Goal: Book appointment/travel/reservation

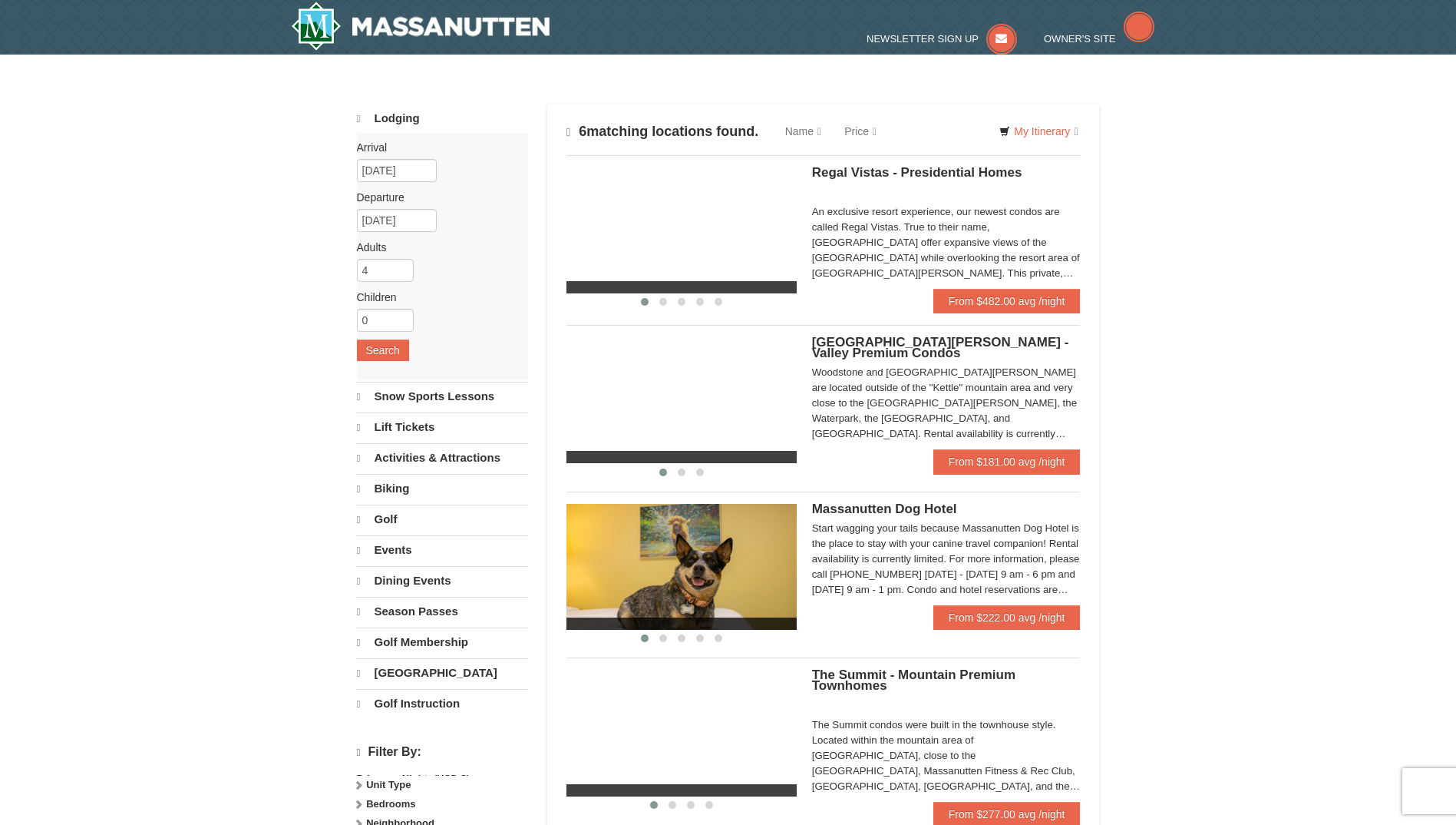
click at [941, 380] on div "[GEOGRAPHIC_DATA][PERSON_NAME] - Valley Premium Condos Woodstone and [GEOGRAPHI…" at bounding box center [946, 394] width 268 height 112
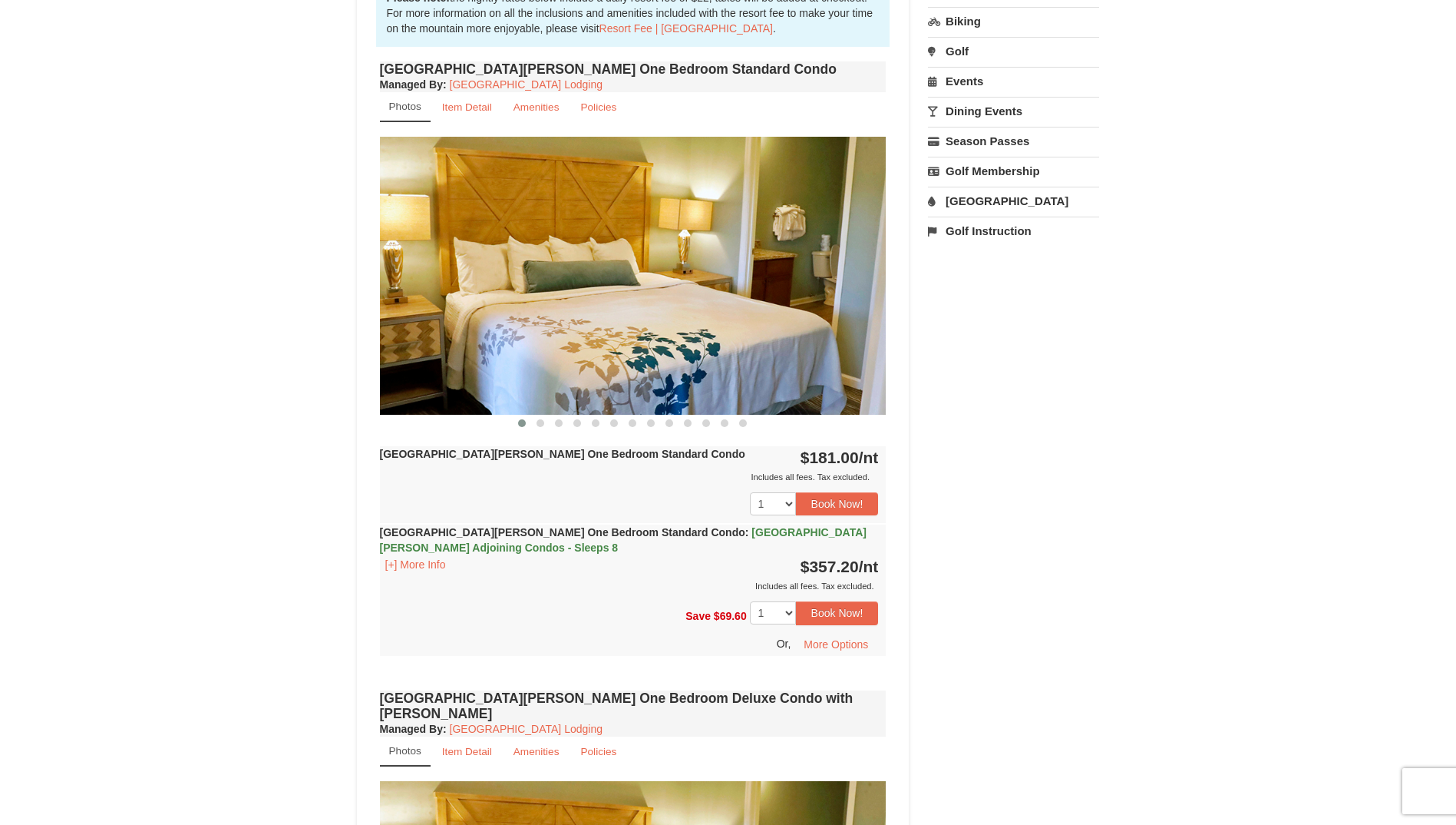
scroll to position [493, 0]
click at [567, 542] on div "Woodstone Meadows One Bedroom Standard Condo : Casa de Campo Adjoining Condos -…" at bounding box center [633, 559] width 507 height 69
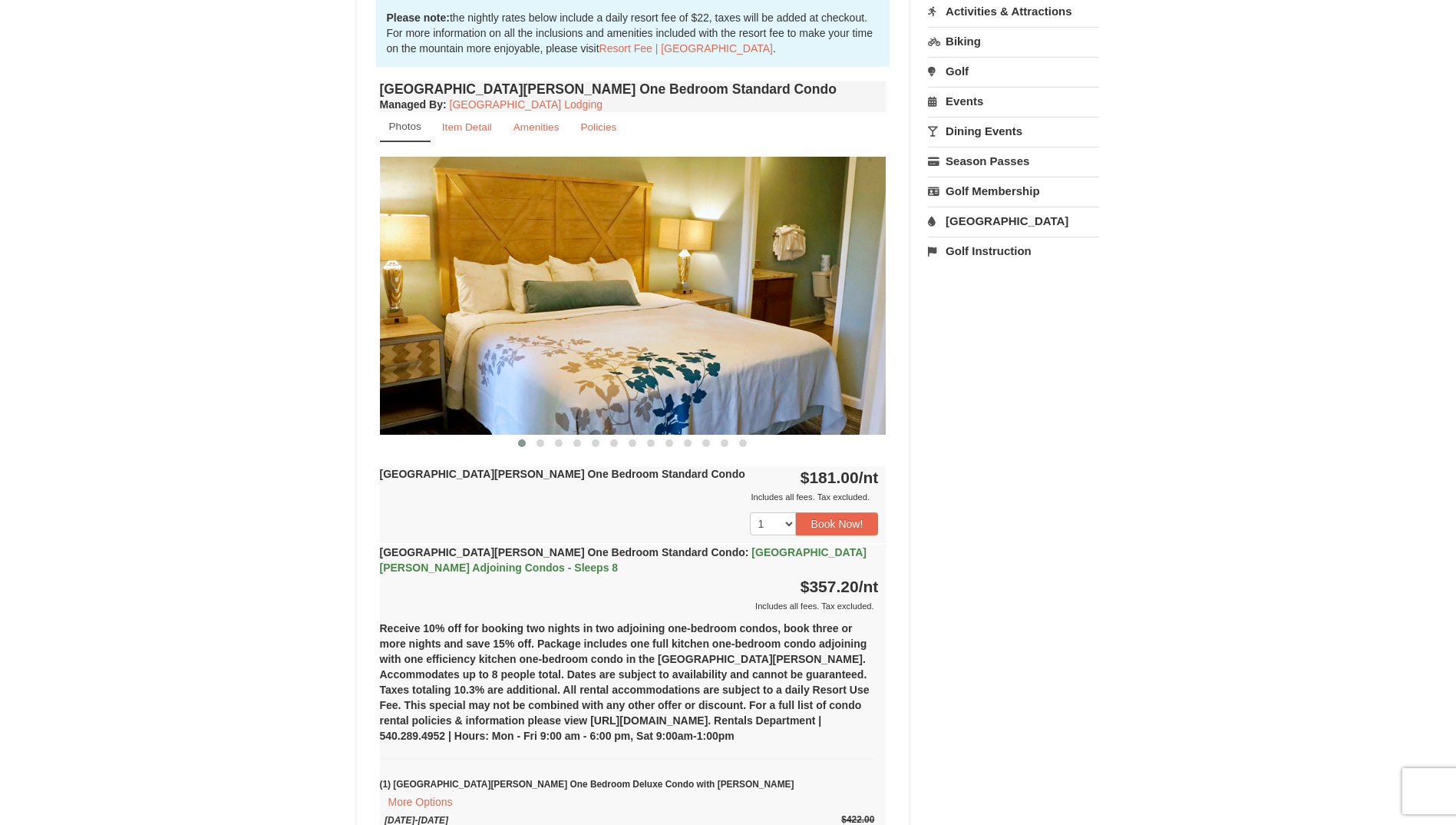
scroll to position [472, 0]
drag, startPoint x: 703, startPoint y: 365, endPoint x: 675, endPoint y: 361, distance: 28.3
drag, startPoint x: 675, startPoint y: 361, endPoint x: 556, endPoint y: 267, distance: 151.6
click at [556, 267] on img at bounding box center [633, 296] width 507 height 277
click at [590, 295] on img at bounding box center [633, 296] width 507 height 277
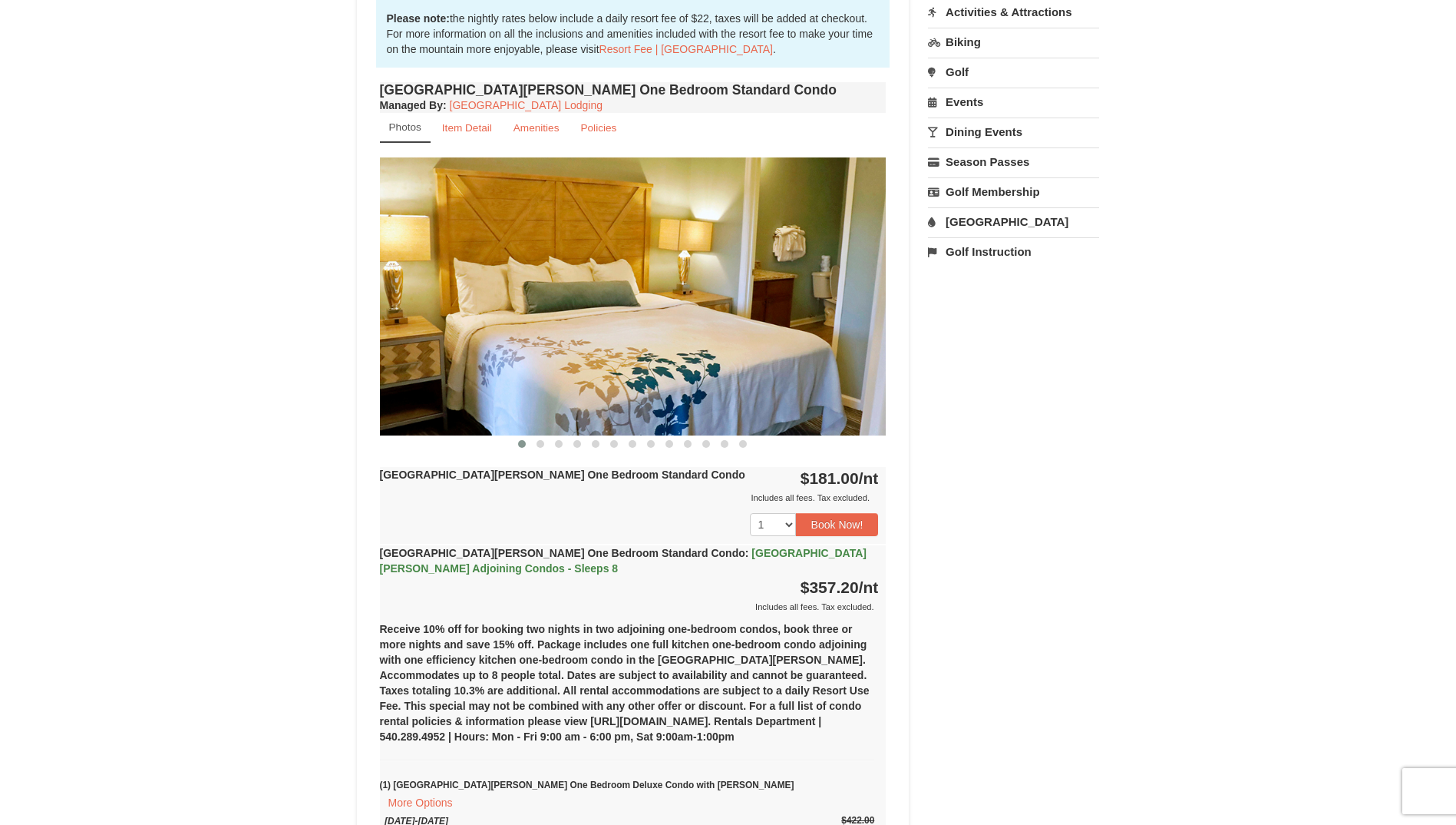
click at [590, 295] on img at bounding box center [633, 296] width 507 height 277
click at [541, 443] on span at bounding box center [541, 444] width 8 height 8
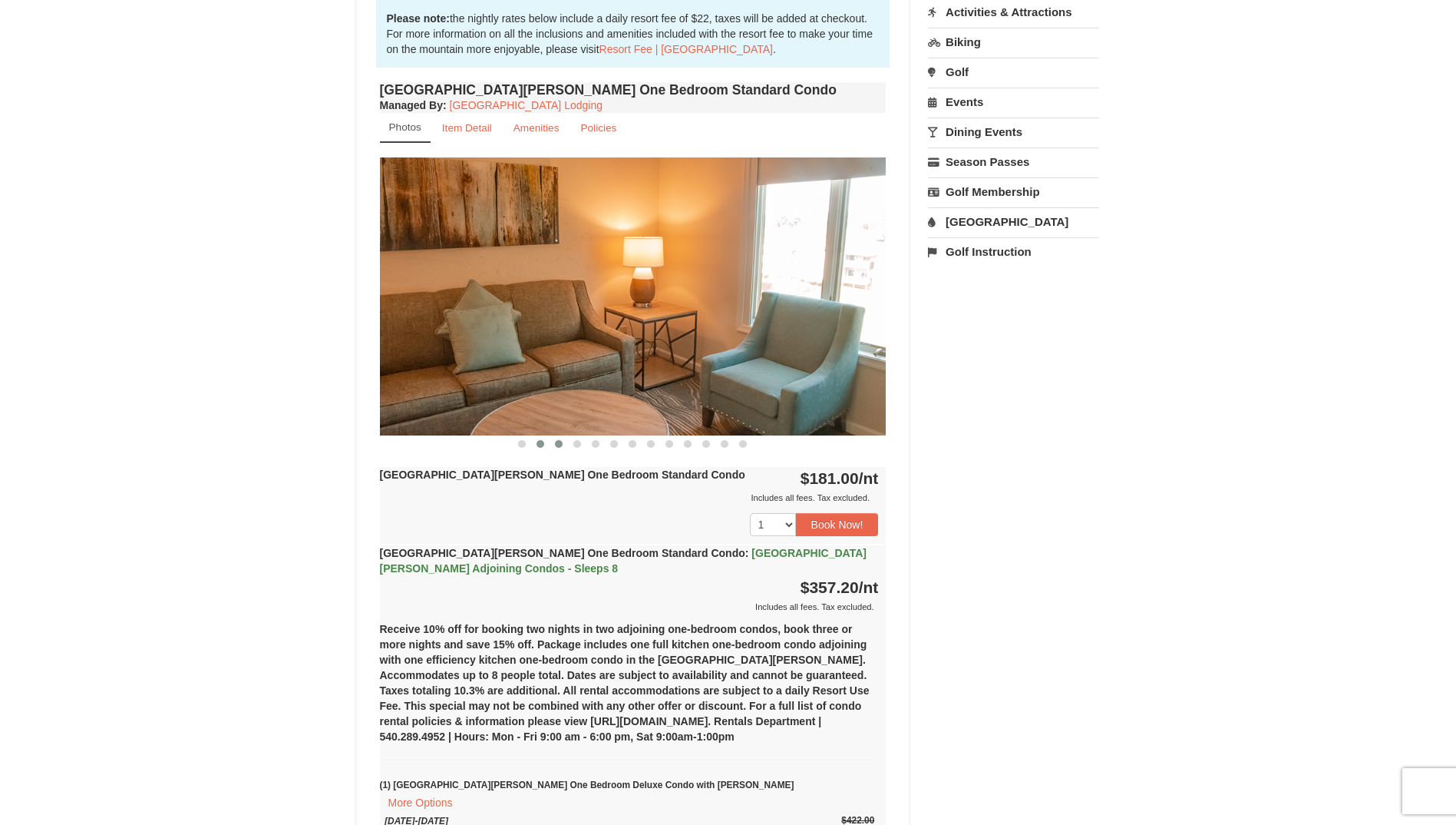
click at [559, 444] on span at bounding box center [559, 444] width 8 height 8
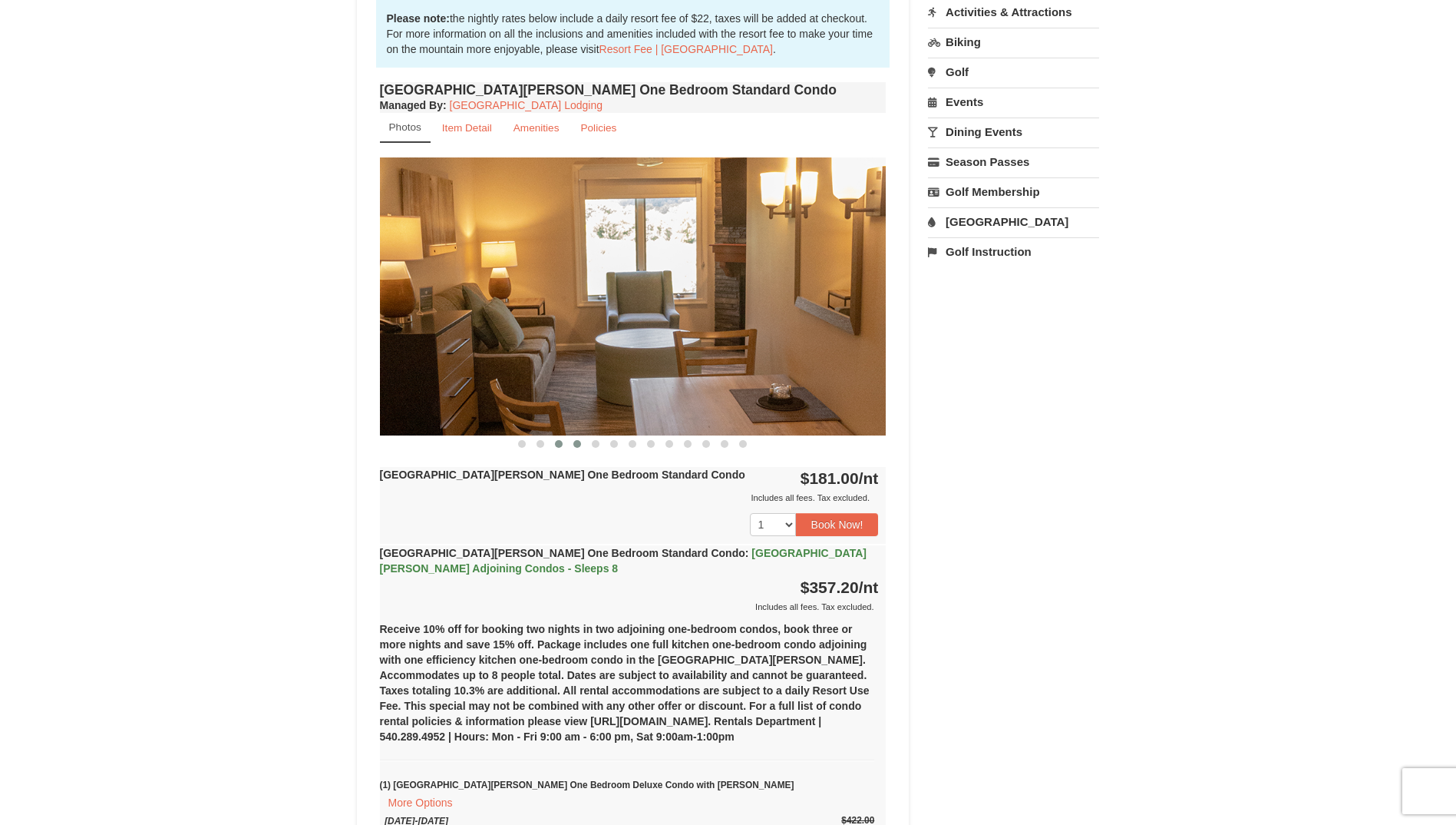
click at [574, 445] on span at bounding box center [577, 444] width 8 height 8
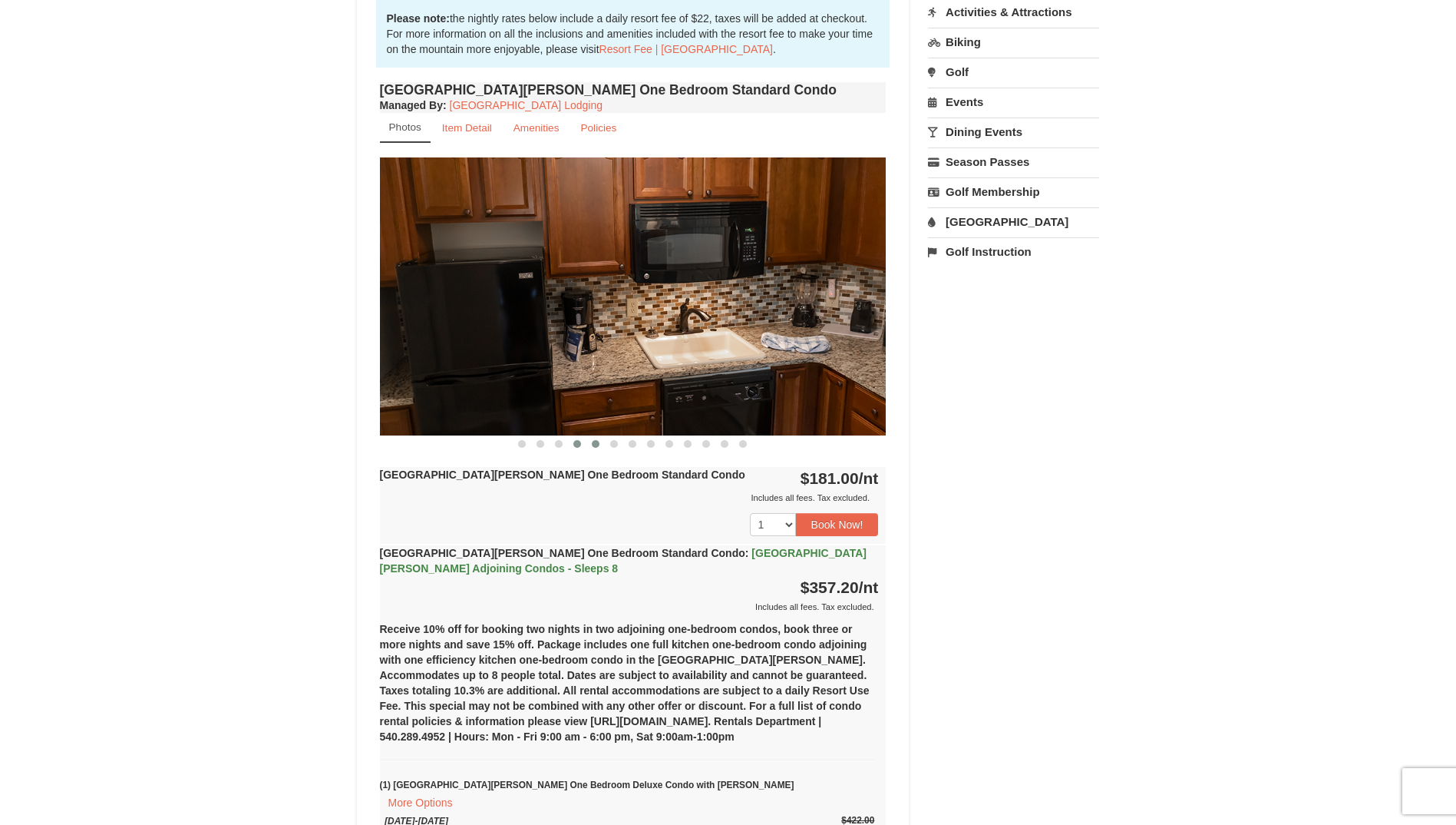
click at [594, 445] on span at bounding box center [596, 444] width 8 height 8
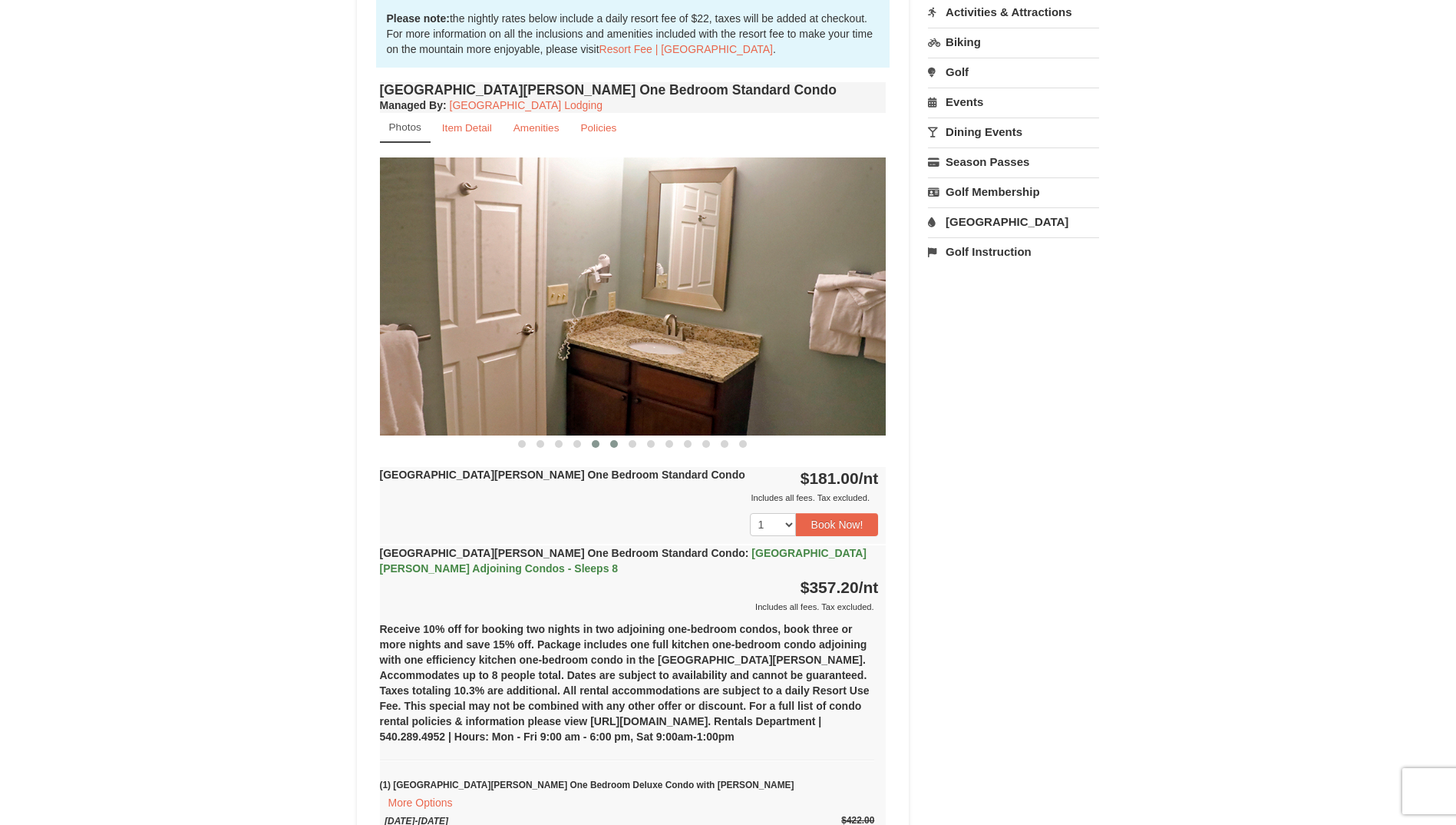
click at [617, 445] on span at bounding box center [615, 444] width 8 height 8
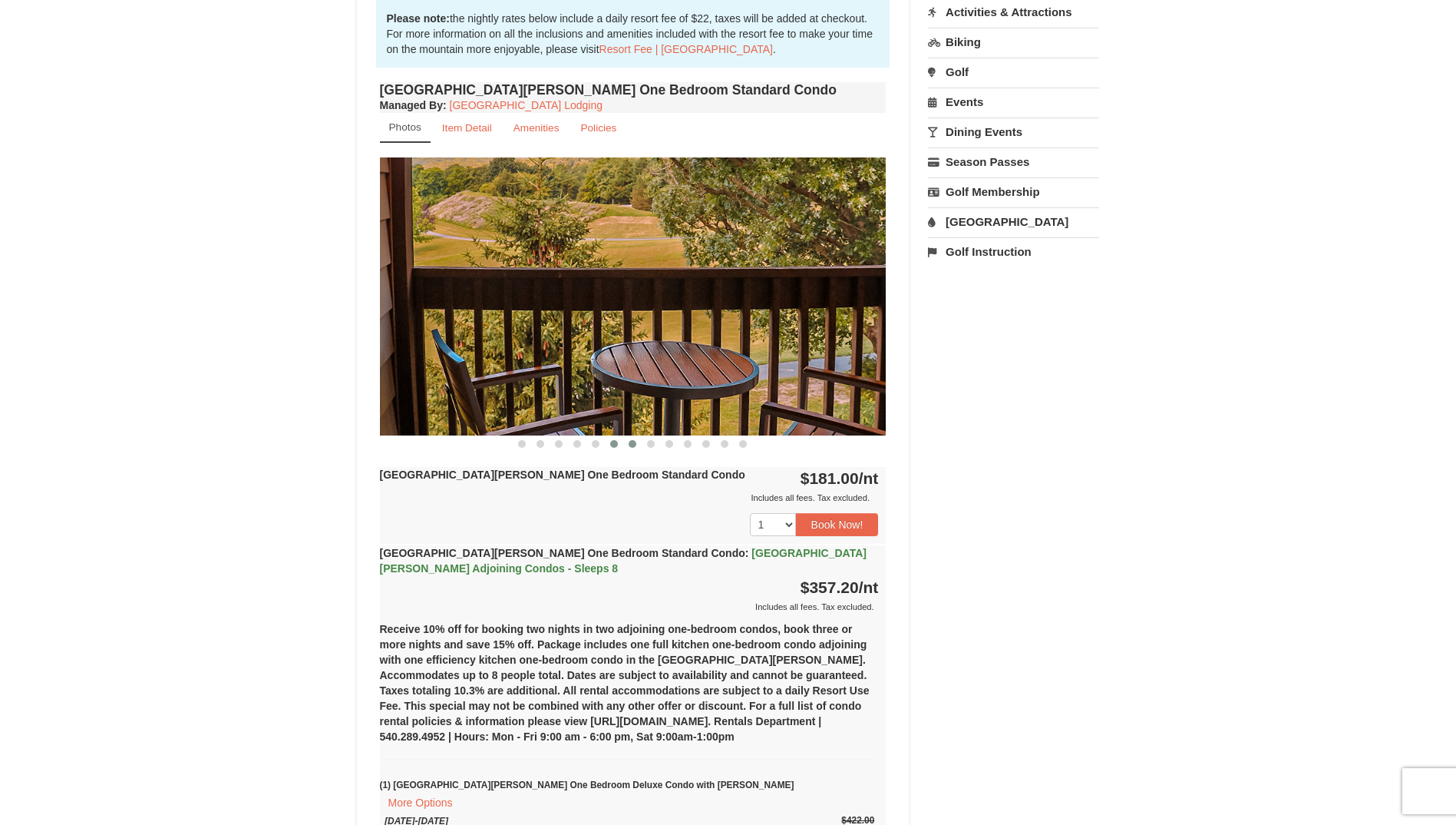
click at [630, 444] on span at bounding box center [632, 444] width 8 height 8
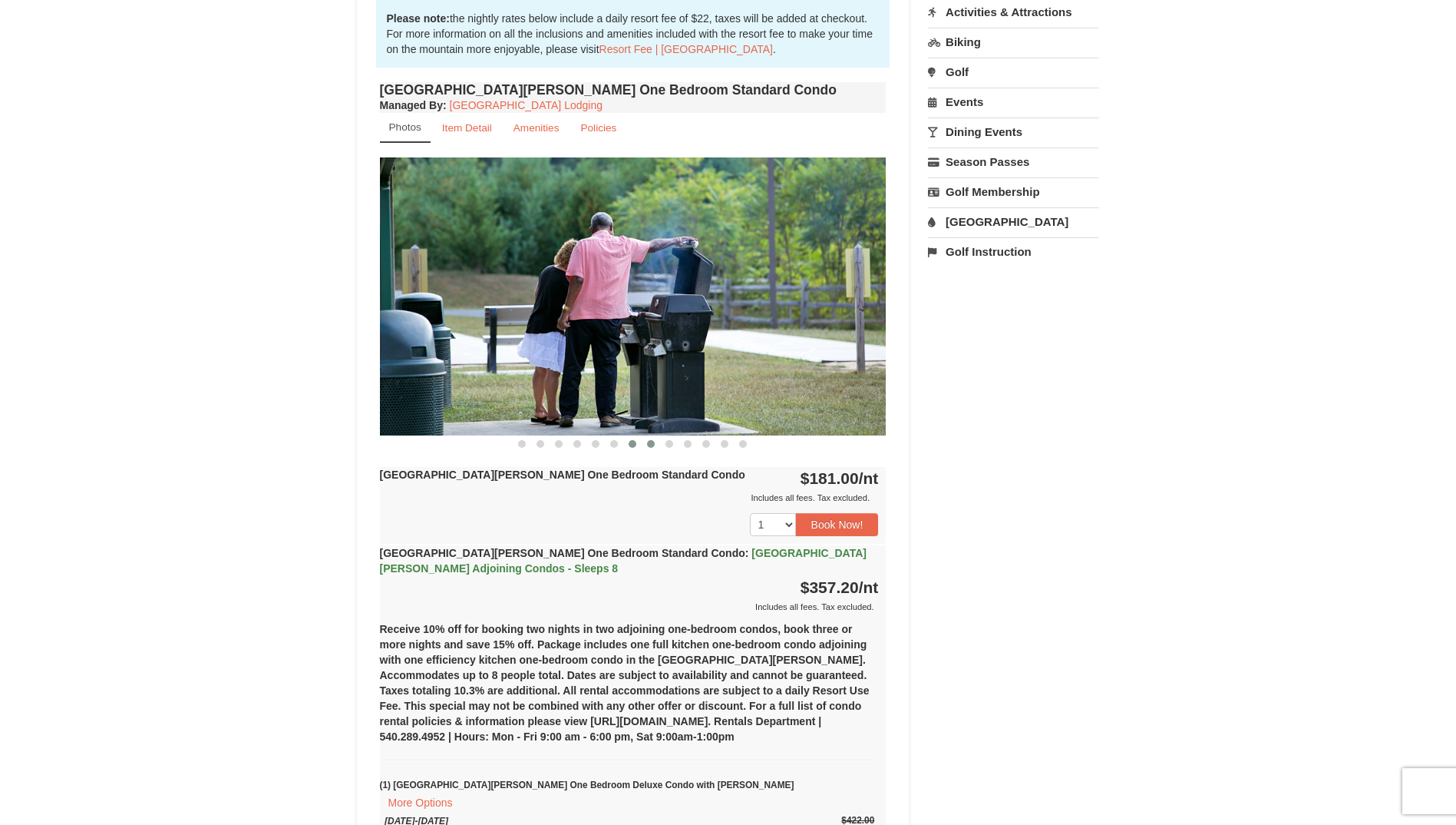
click at [655, 444] on span at bounding box center [651, 444] width 8 height 8
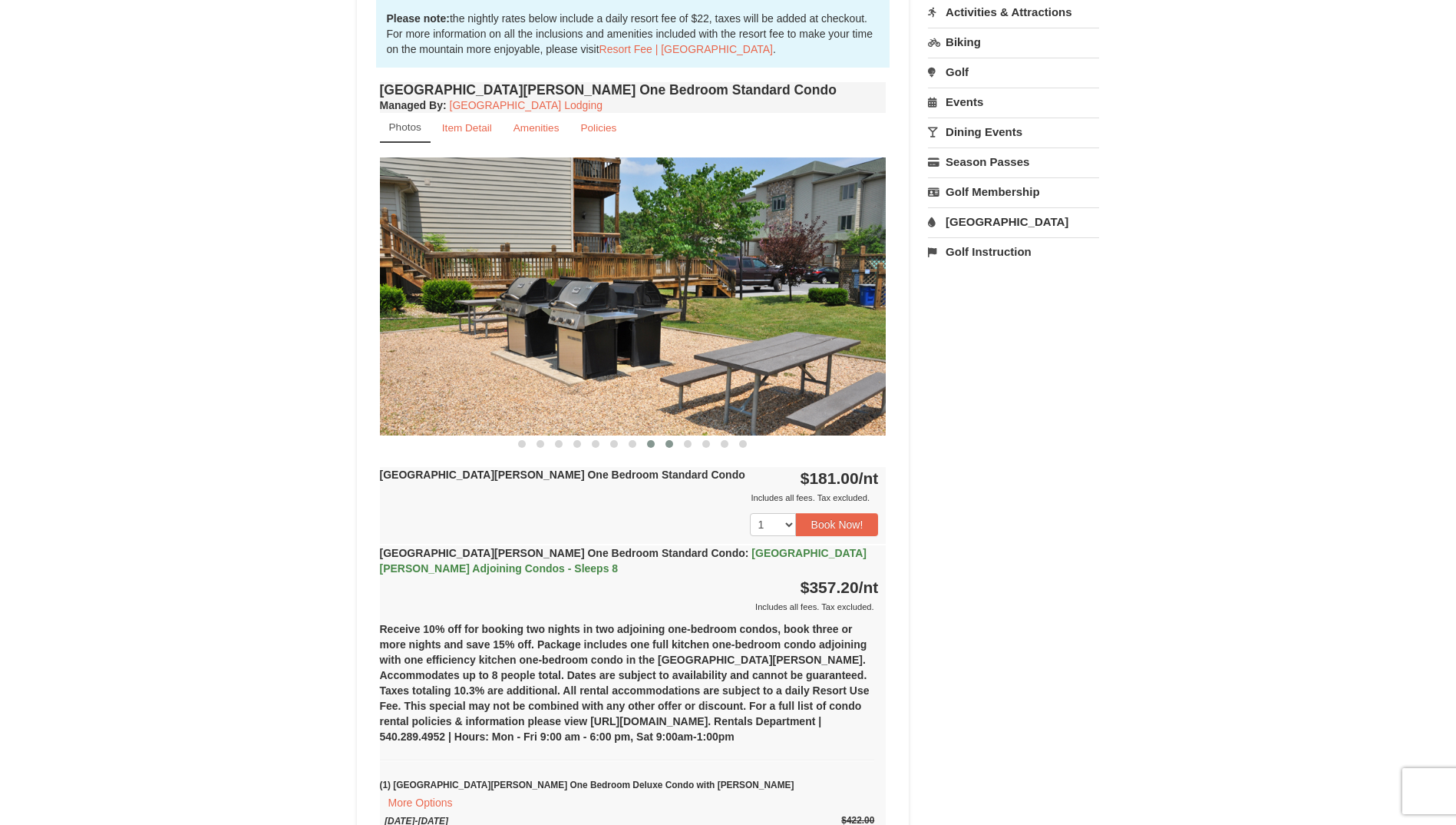
click at [674, 445] on button at bounding box center [669, 444] width 19 height 16
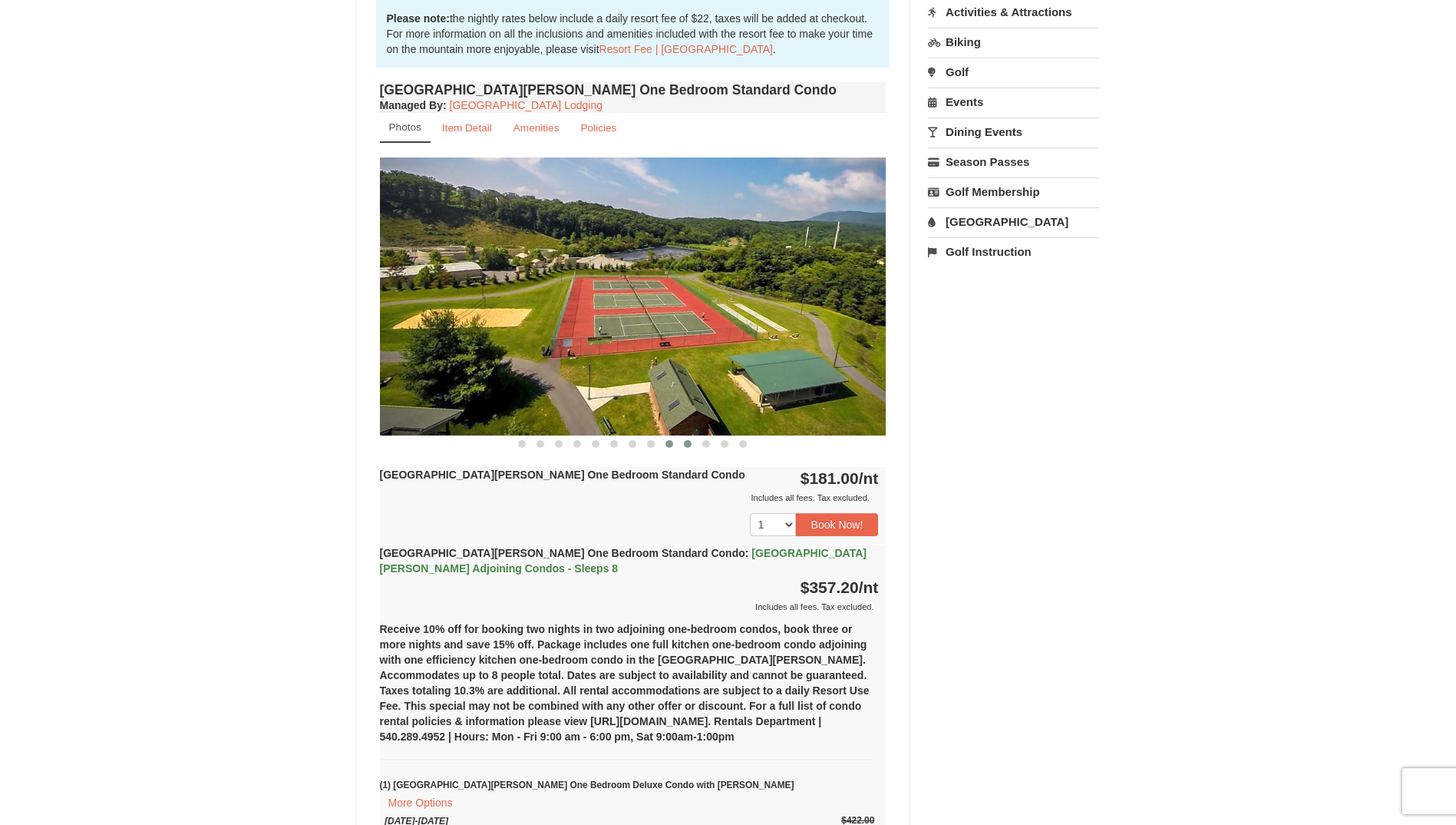
click at [692, 450] on button at bounding box center [688, 444] width 19 height 16
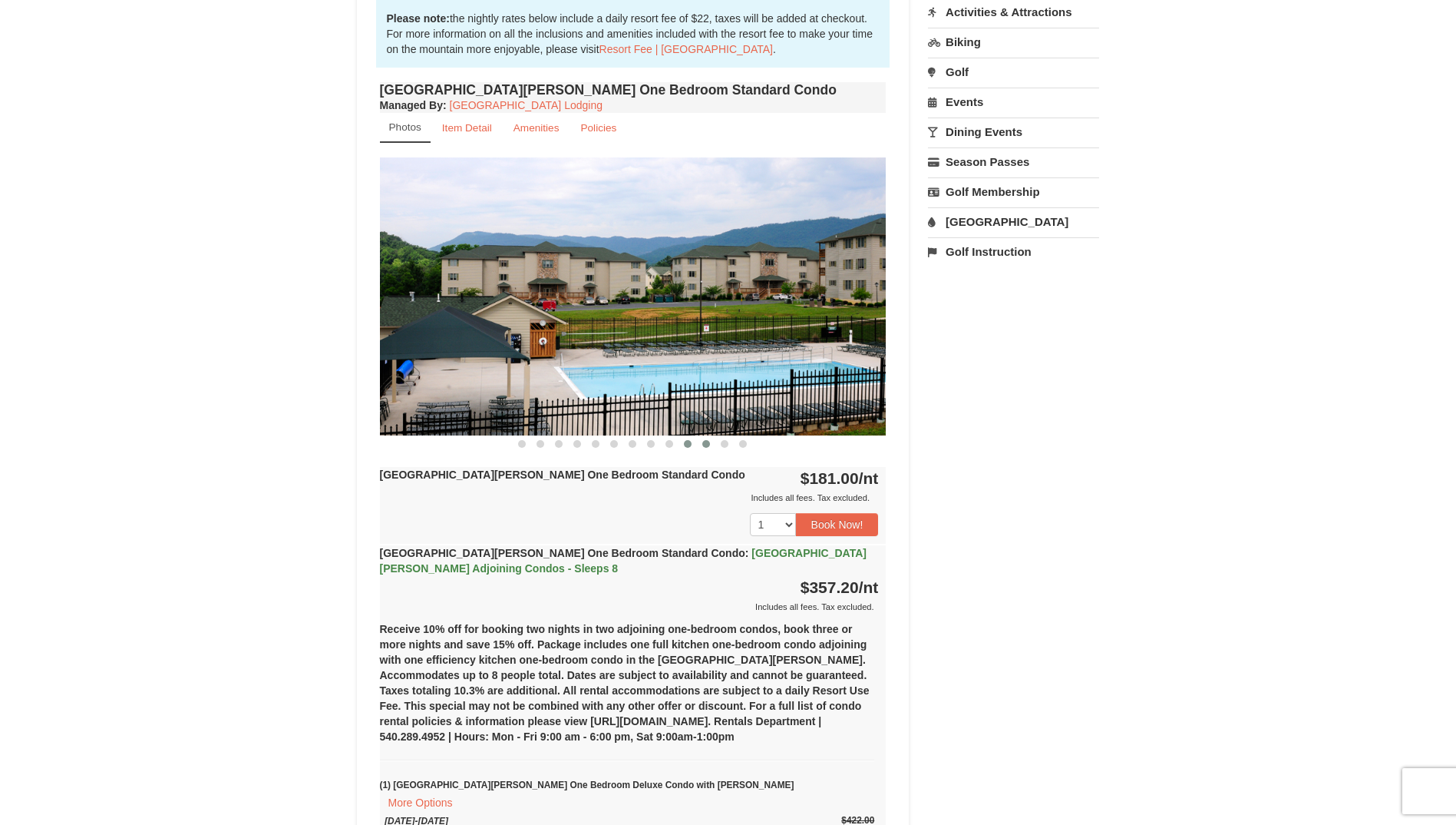
click at [701, 446] on button at bounding box center [706, 444] width 19 height 16
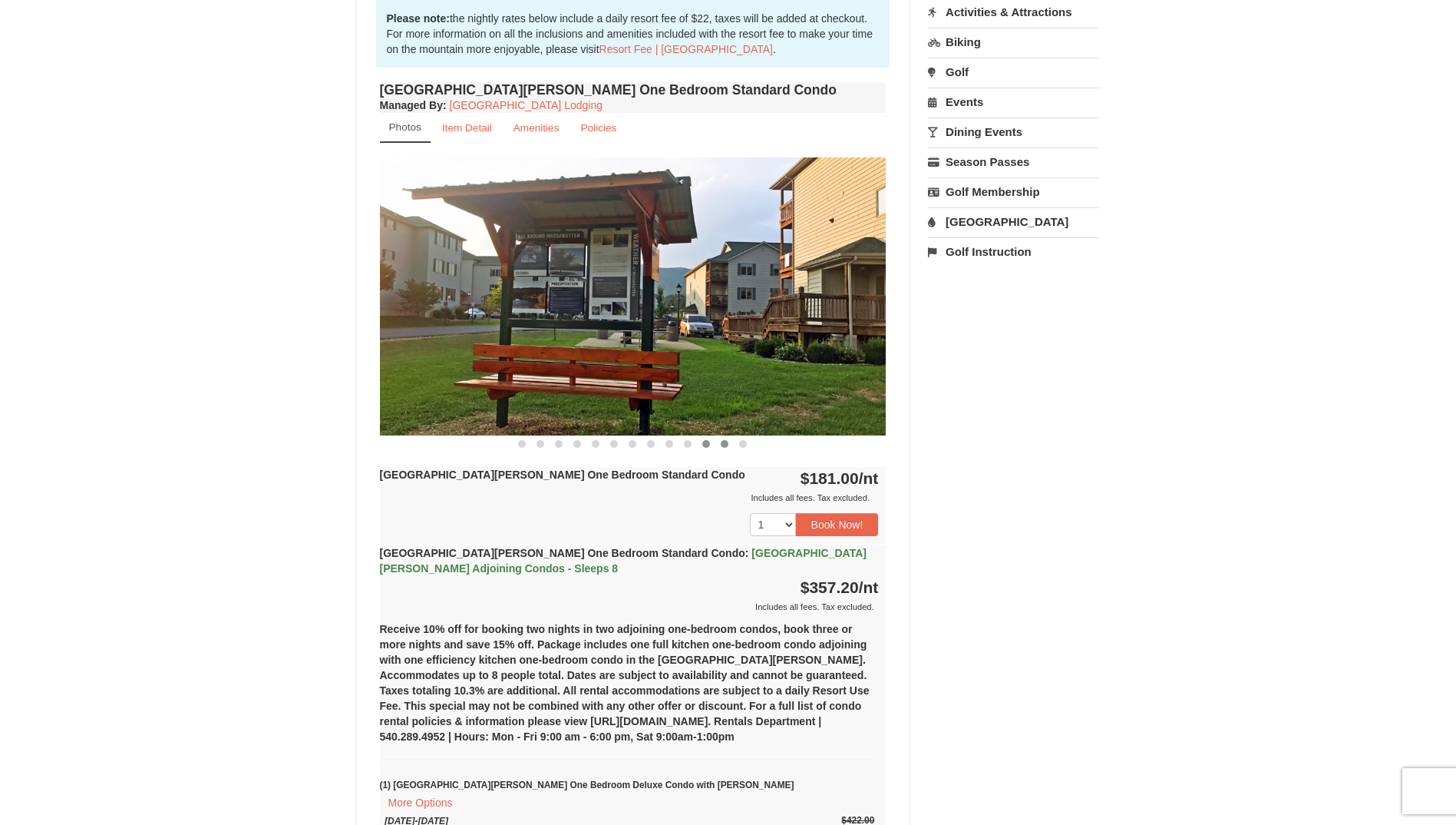
click at [726, 443] on span at bounding box center [725, 444] width 8 height 8
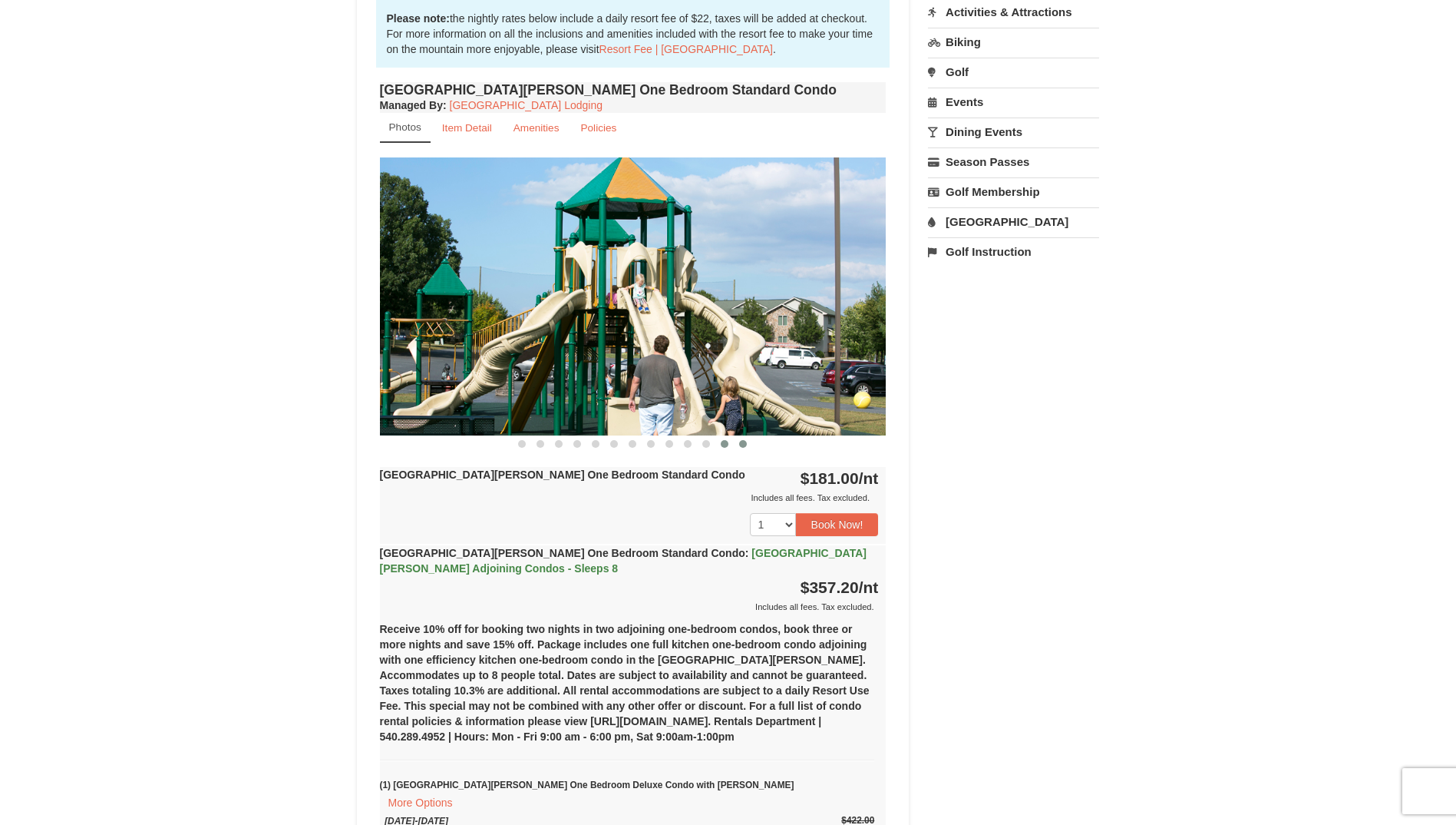
click at [736, 443] on button at bounding box center [743, 444] width 19 height 16
